Goal: Task Accomplishment & Management: Manage account settings

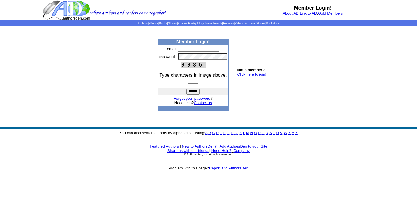
type input "**********"
click at [198, 81] on input "text" at bounding box center [193, 81] width 10 height 6
type input "****"
click at [186, 89] on input "******" at bounding box center [192, 92] width 13 height 6
